Goal: Task Accomplishment & Management: Manage account settings

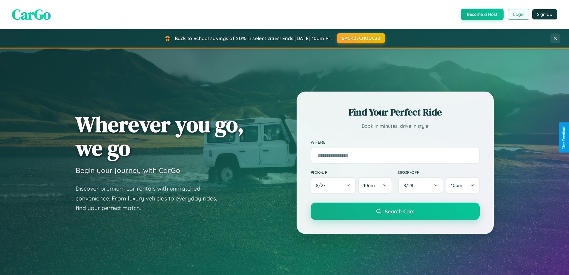
click at [519, 14] on button "Login" at bounding box center [518, 14] width 21 height 11
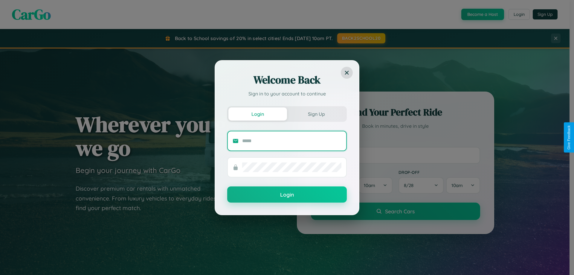
click at [292, 140] on input "text" at bounding box center [291, 141] width 99 height 10
type input "**********"
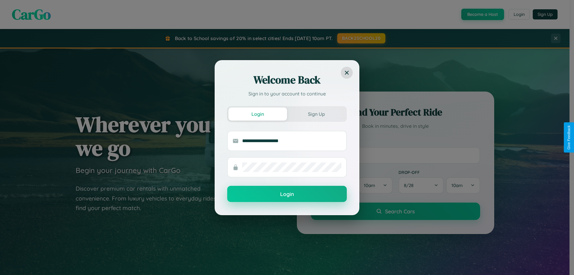
click at [287, 194] on button "Login" at bounding box center [287, 194] width 120 height 16
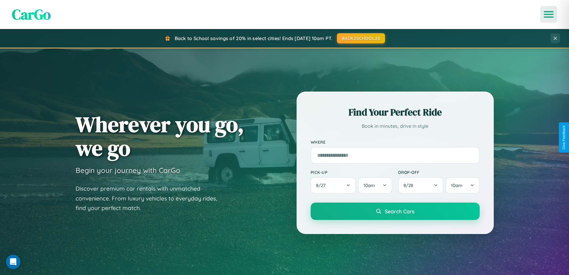
click at [549, 14] on icon "Open menu" at bounding box center [549, 14] width 9 height 5
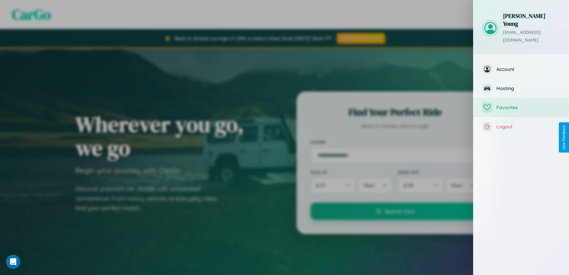
click at [522, 104] on span "Favorites" at bounding box center [529, 107] width 64 height 6
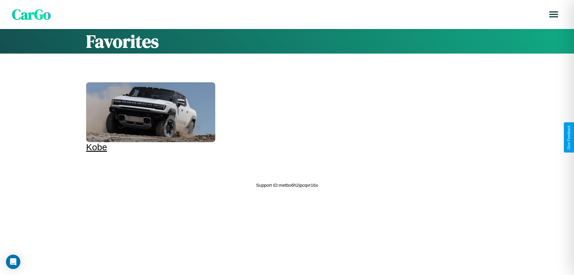
click at [150, 117] on div at bounding box center [150, 112] width 129 height 60
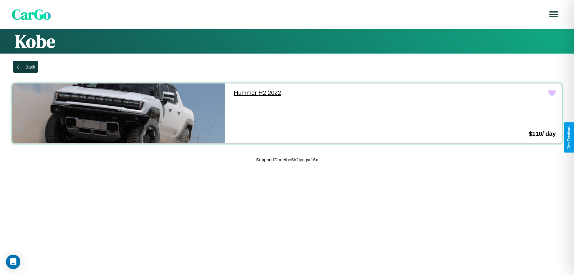
click at [331, 93] on link "Hummer H2 2022" at bounding box center [334, 92] width 212 height 19
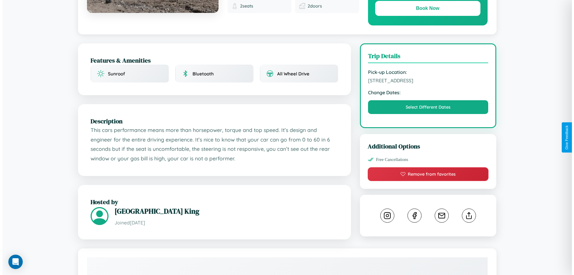
scroll to position [155, 0]
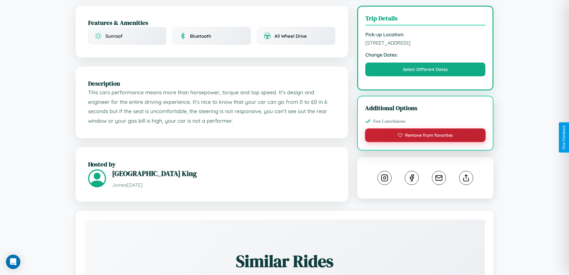
click at [426, 136] on button "Remove from favorites" at bounding box center [425, 135] width 121 height 14
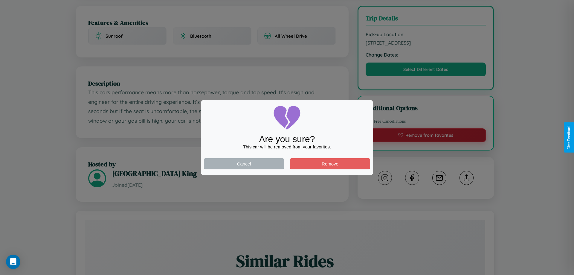
scroll to position [0, 0]
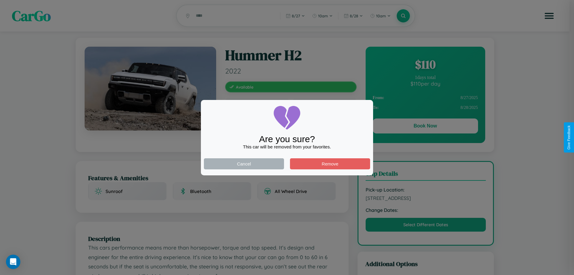
click at [425, 127] on div at bounding box center [287, 137] width 574 height 275
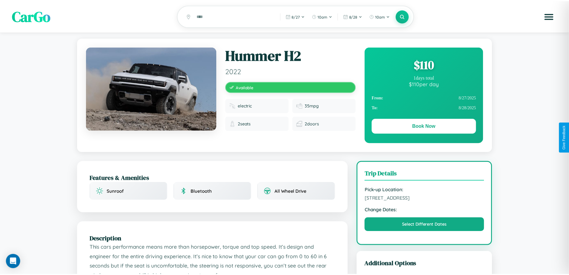
scroll to position [155, 0]
